Goal: Information Seeking & Learning: Learn about a topic

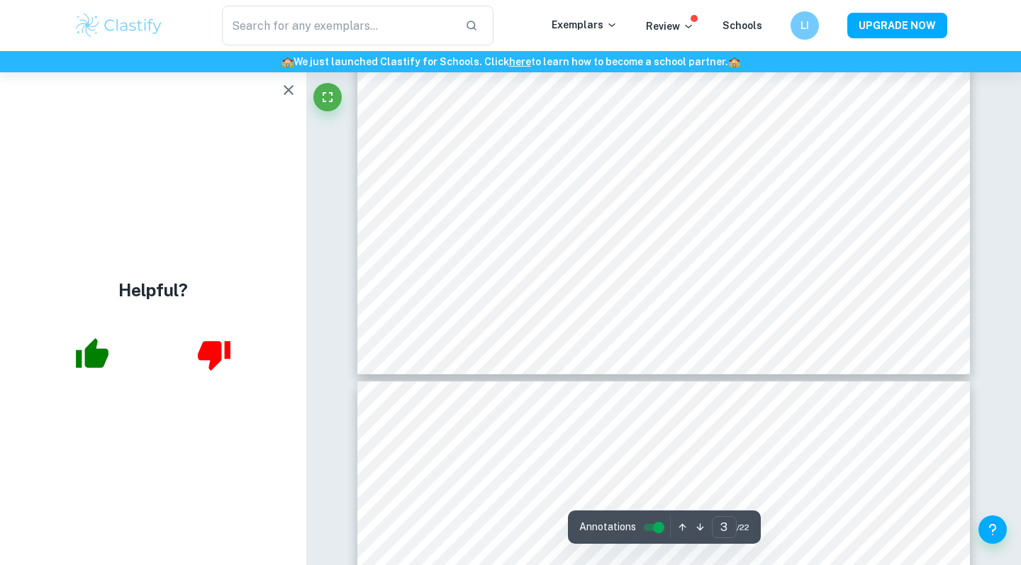
scroll to position [2414, 0]
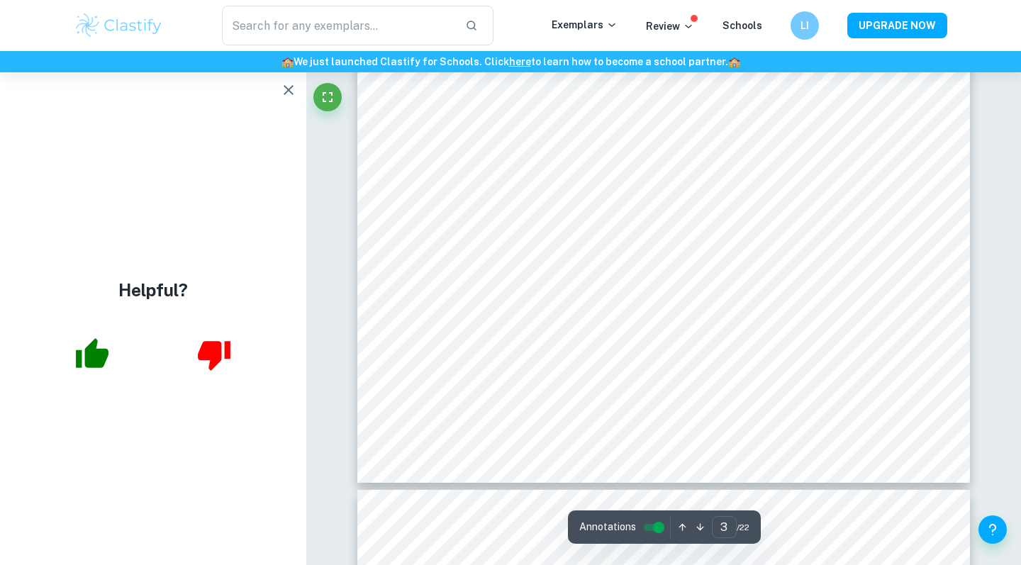
click at [289, 89] on icon "button" at bounding box center [289, 90] width 10 height 10
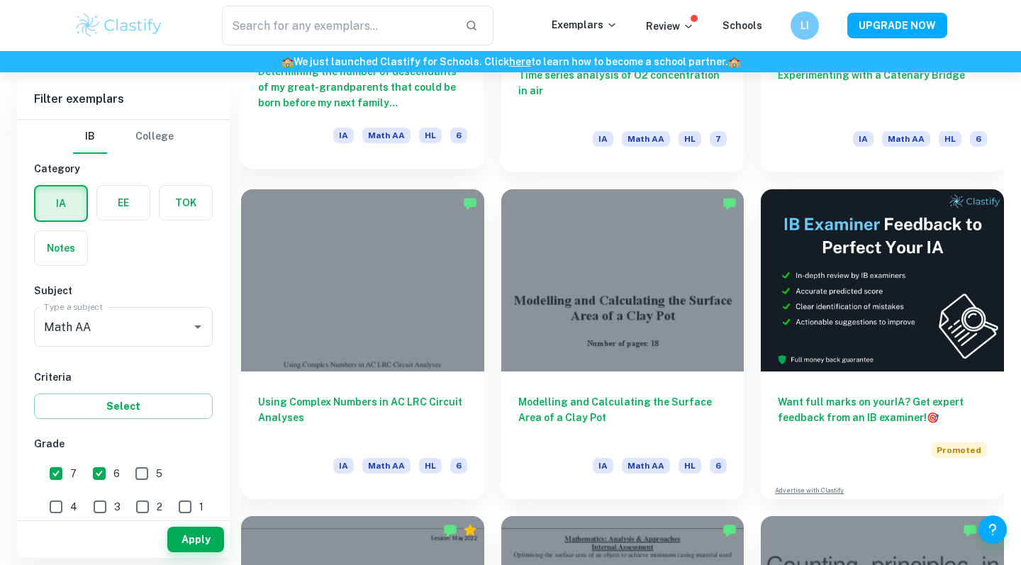
scroll to position [5521, 0]
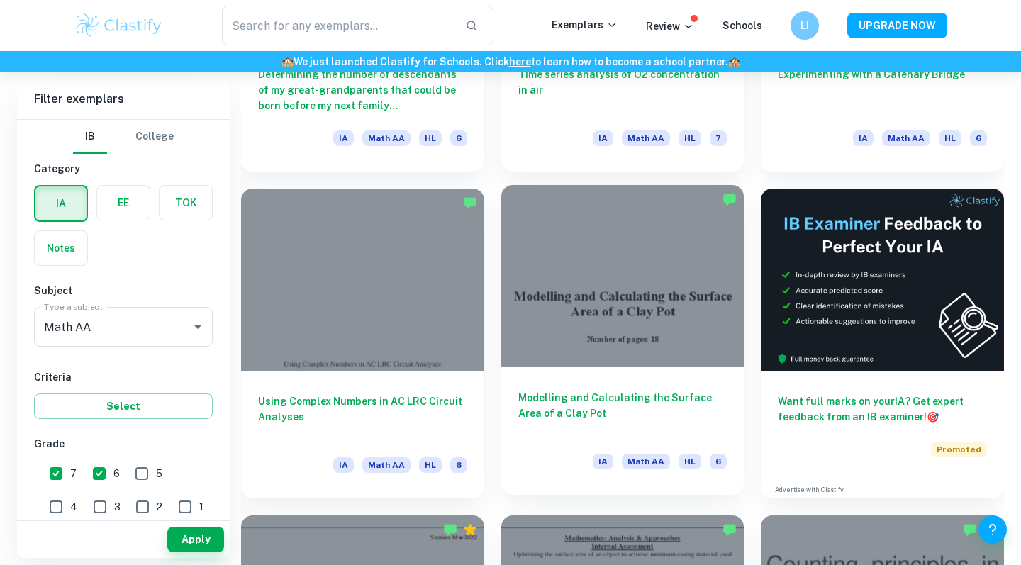
click at [642, 317] on div at bounding box center [622, 276] width 243 height 182
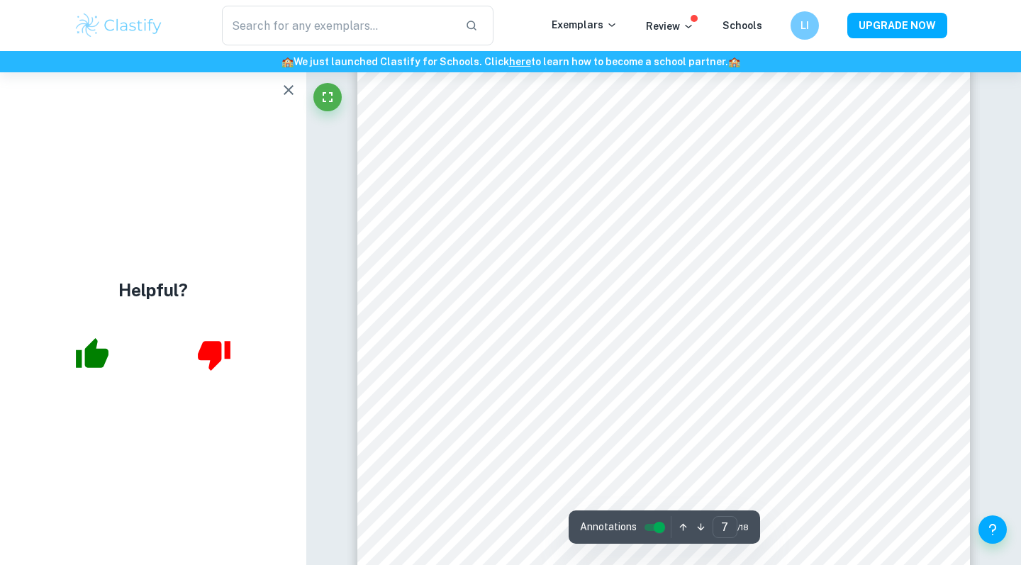
scroll to position [5829, 0]
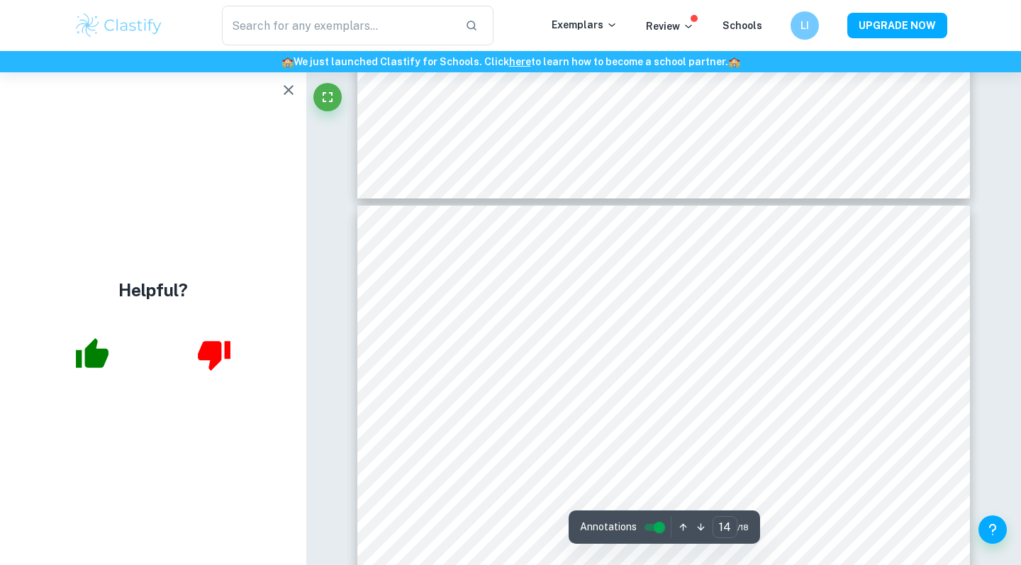
type input "15"
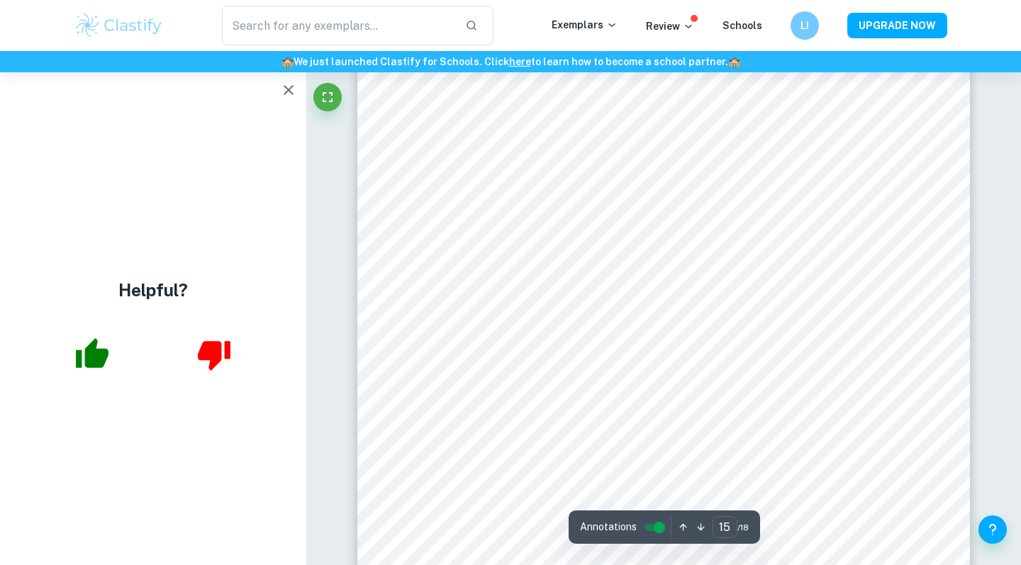
scroll to position [12983, 0]
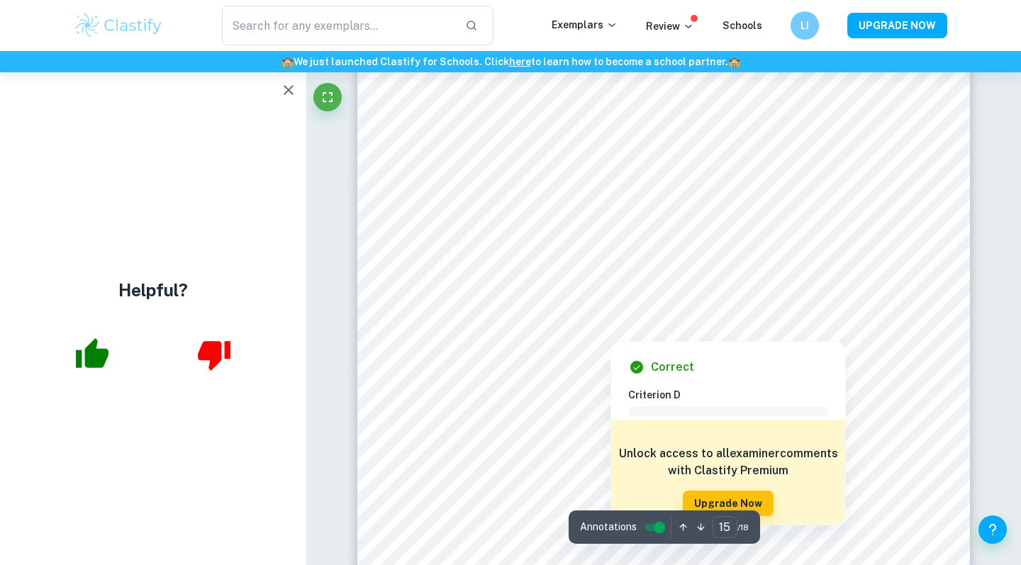
click at [506, 313] on div at bounding box center [658, 316] width 450 height 15
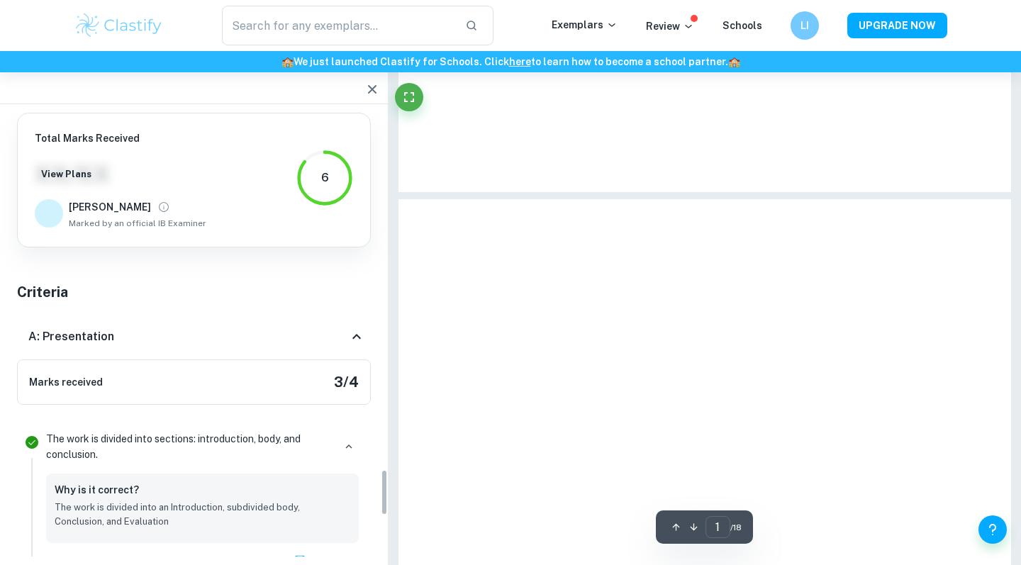
scroll to position [3422, 0]
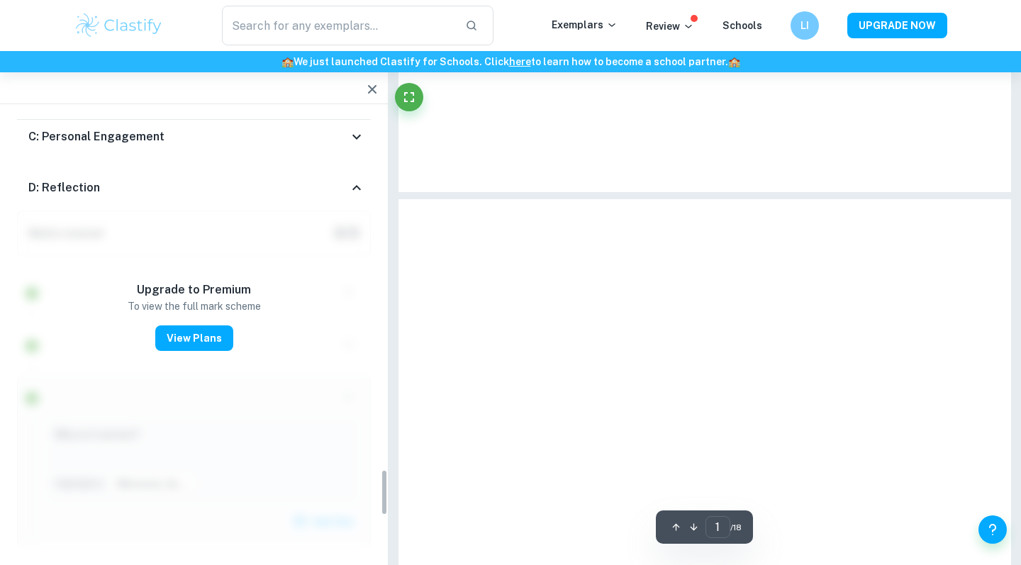
type input "16"
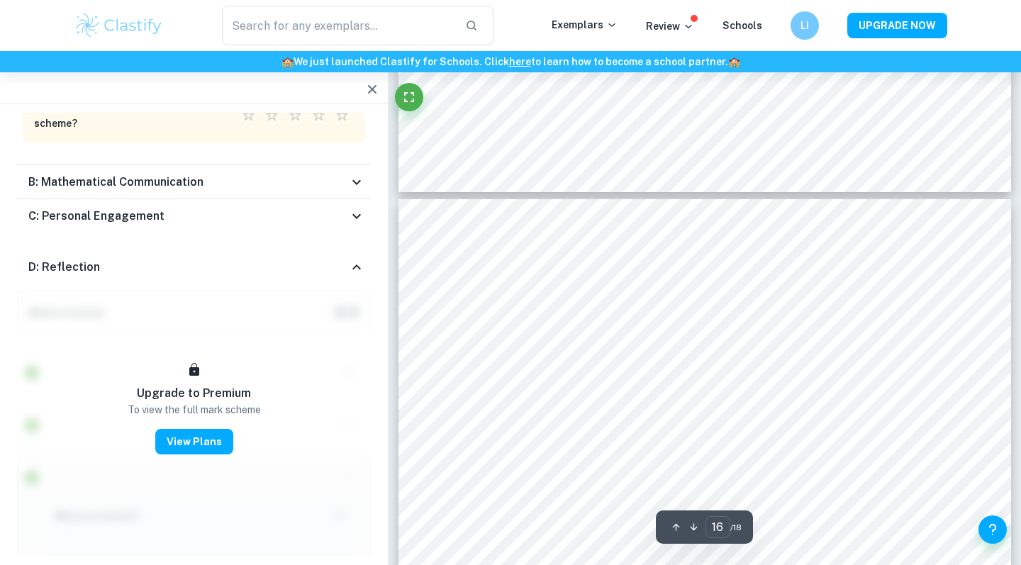
click at [373, 88] on icon "button" at bounding box center [372, 89] width 9 height 9
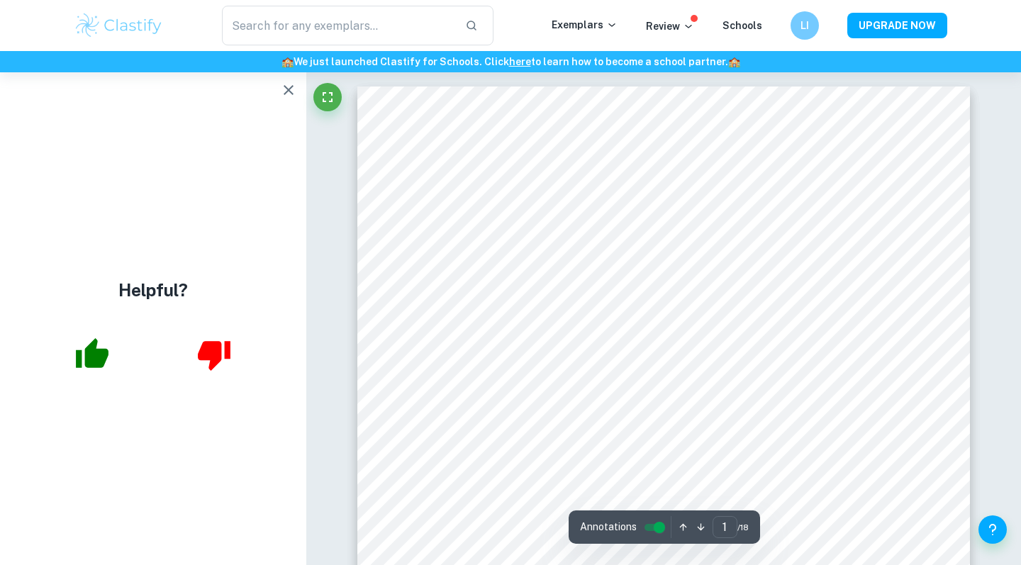
scroll to position [0, 0]
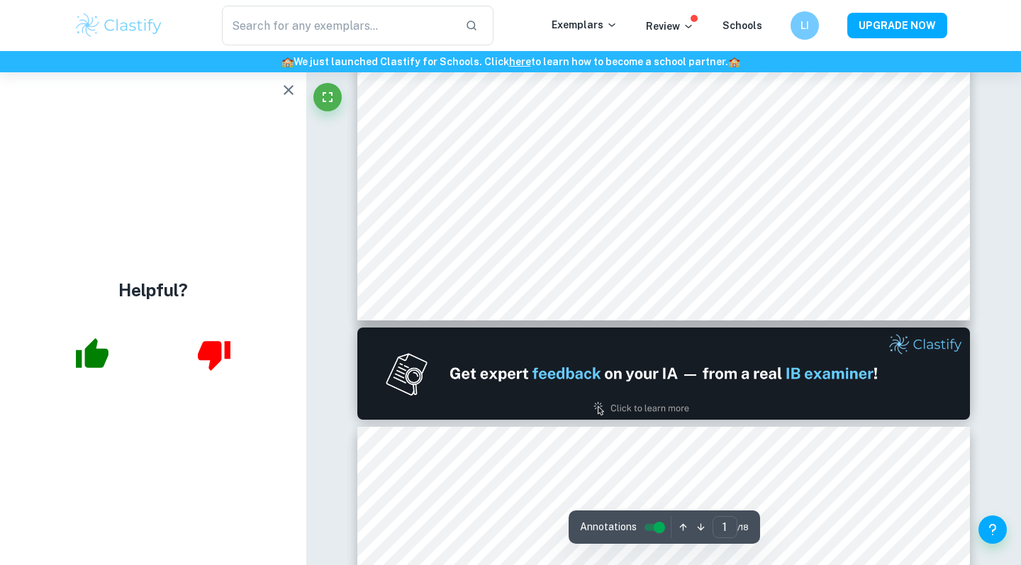
type input "2"
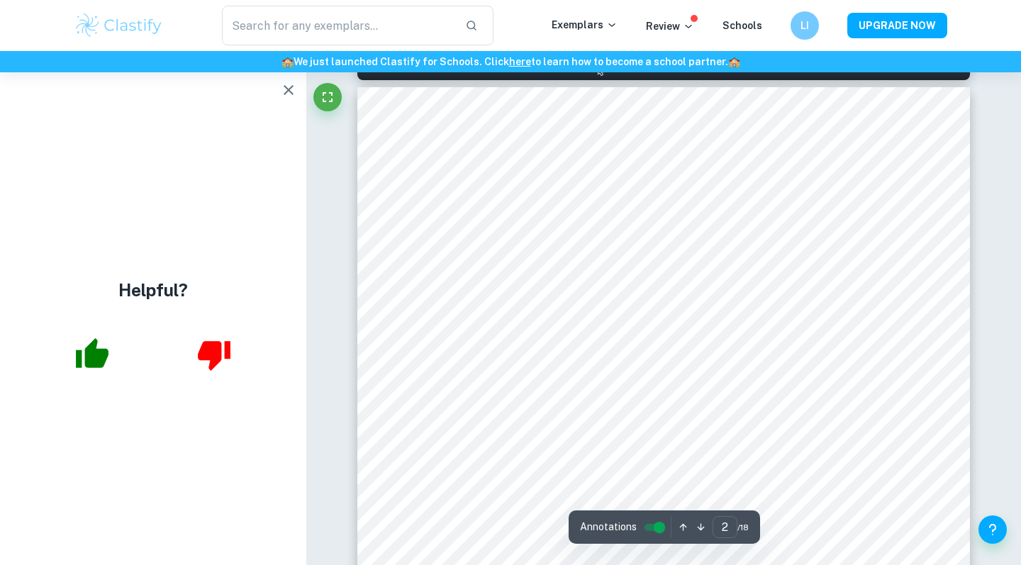
scroll to position [977, 0]
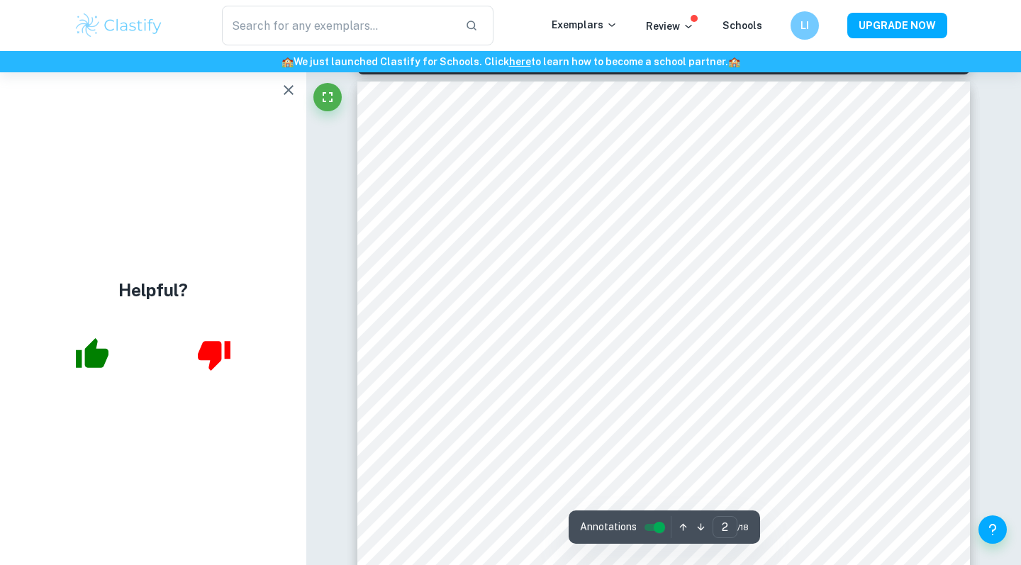
click at [813, 1] on div "​ Exemplars Review Schools LI UPGRADE NOW" at bounding box center [510, 25] width 1021 height 51
